Goal: Check status: Check status

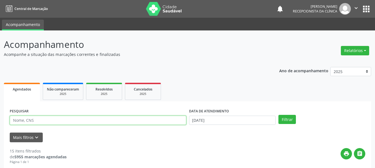
click at [37, 118] on input "text" at bounding box center [98, 120] width 177 height 9
type input "704207730222480"
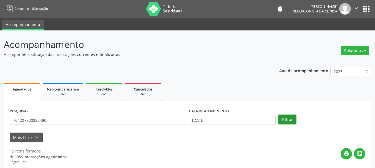
click at [288, 117] on button "Filtrar" at bounding box center [286, 119] width 17 height 9
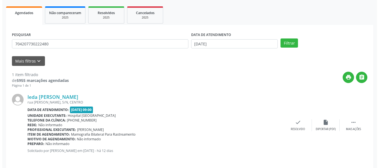
scroll to position [81, 0]
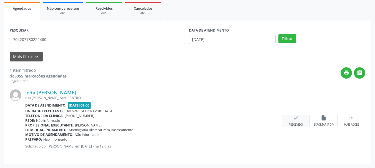
click at [299, 123] on div "Resolvido" at bounding box center [296, 125] width 14 height 4
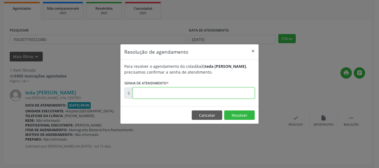
click at [207, 96] on input "text" at bounding box center [194, 93] width 122 height 11
type input "00175622"
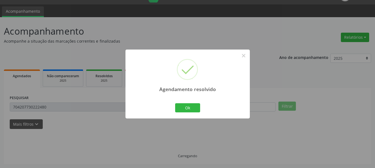
scroll to position [1, 0]
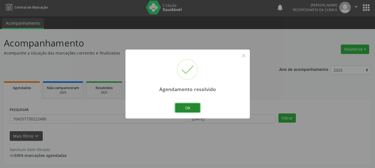
click at [197, 107] on button "Ok" at bounding box center [187, 108] width 25 height 9
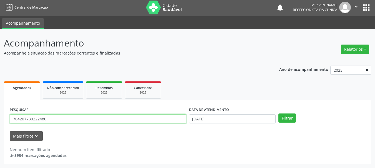
drag, startPoint x: 0, startPoint y: 120, endPoint x: 0, endPoint y: 126, distance: 5.8
click at [0, 126] on div "Acompanhamento Acompanhe a situação das marcações correntes e finalizadas Relat…" at bounding box center [187, 98] width 375 height 139
type input "702007307450489"
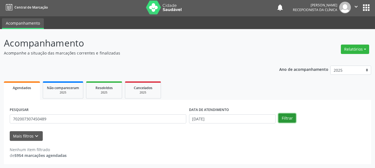
click at [286, 116] on button "Filtrar" at bounding box center [286, 118] width 17 height 9
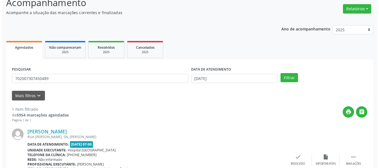
scroll to position [81, 0]
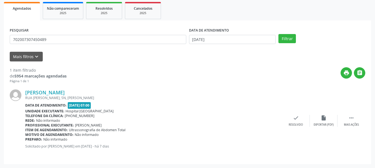
click at [297, 115] on div "[PERSON_NAME] RUA [PERSON_NAME], SN, [PERSON_NAME] Data de atendimento: [DATE] …" at bounding box center [188, 121] width 356 height 75
click at [293, 123] on div "Resolvido" at bounding box center [296, 125] width 14 height 4
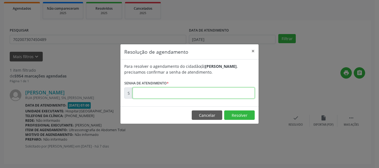
click at [206, 92] on input "text" at bounding box center [194, 93] width 122 height 11
type input "00176035"
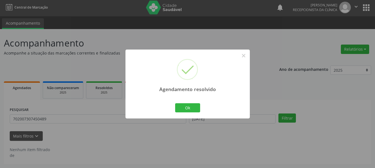
scroll to position [1, 0]
click at [194, 105] on button "Ok" at bounding box center [187, 108] width 25 height 9
